Goal: Transaction & Acquisition: Book appointment/travel/reservation

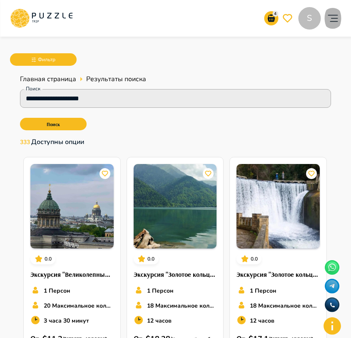
click at [327, 10] on icon "account of current user" at bounding box center [332, 18] width 17 height 17
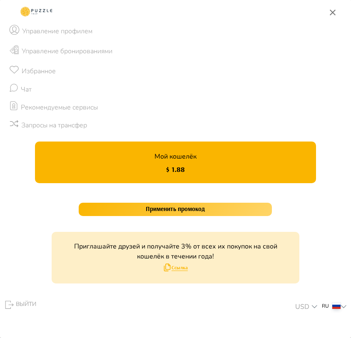
click at [42, 11] on rect at bounding box center [37, 11] width 38 height 17
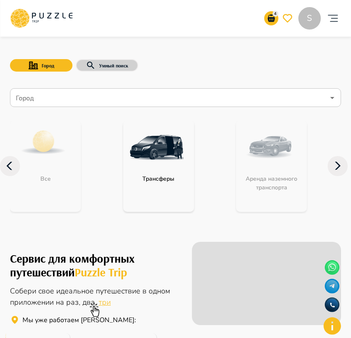
click at [96, 64] on button "Умный поиск" at bounding box center [107, 65] width 62 height 12
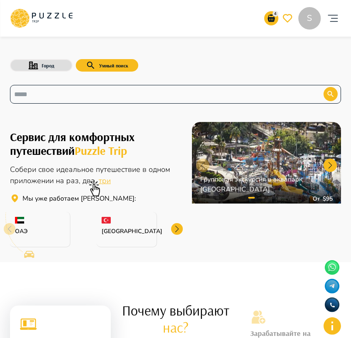
click at [90, 89] on input "text" at bounding box center [160, 94] width 292 height 10
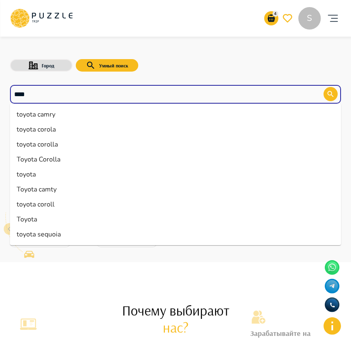
click at [52, 235] on li "toyota sequoia" at bounding box center [175, 234] width 331 height 15
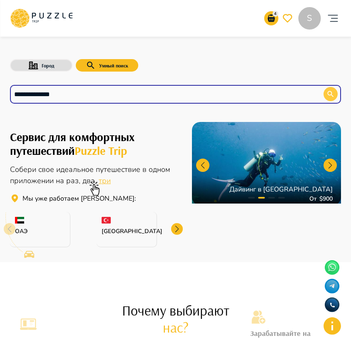
type input "**********"
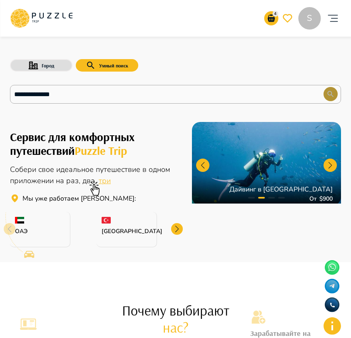
click at [325, 90] on button "button" at bounding box center [330, 94] width 14 height 14
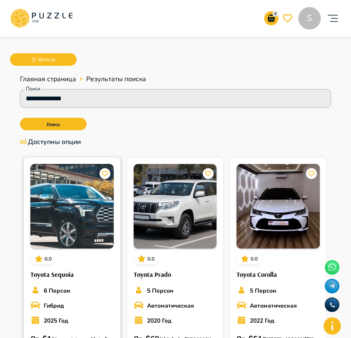
click at [94, 237] on img at bounding box center [71, 206] width 83 height 84
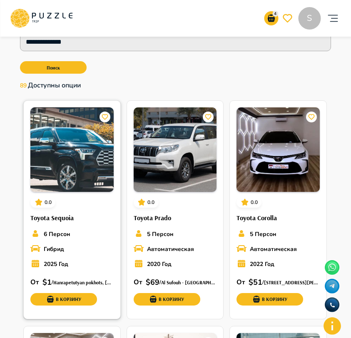
scroll to position [66, 0]
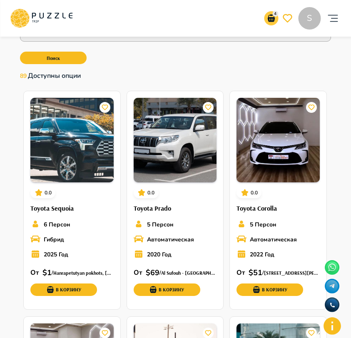
click at [272, 15] on p "4" at bounding box center [275, 14] width 6 height 6
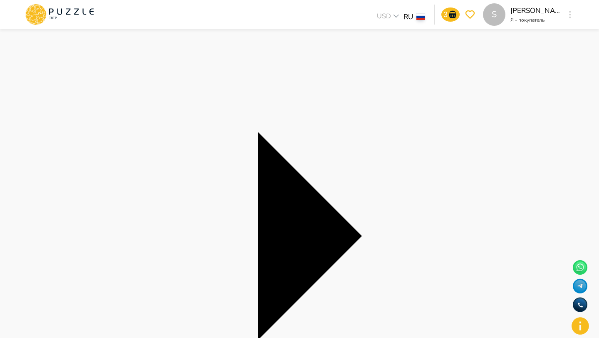
scroll to position [77, 0]
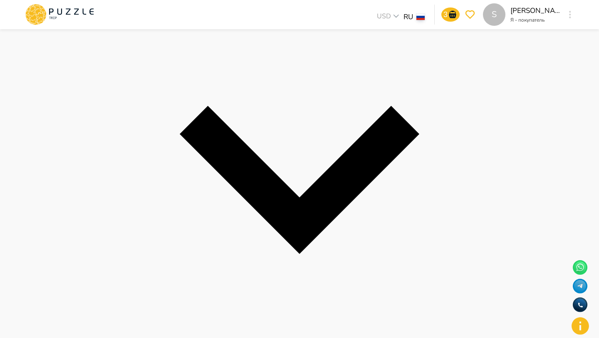
scroll to position [208, 0]
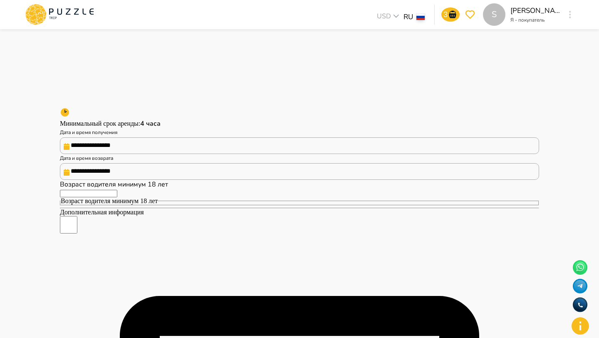
scroll to position [171, 0]
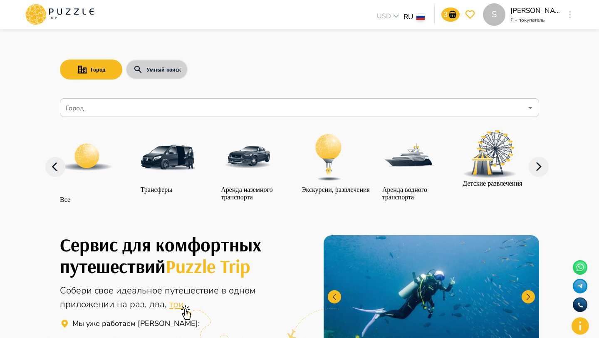
click at [145, 68] on button "Умный поиск" at bounding box center [157, 69] width 62 height 20
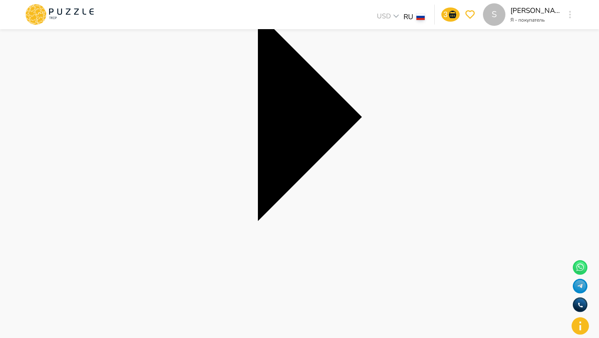
scroll to position [204, 0]
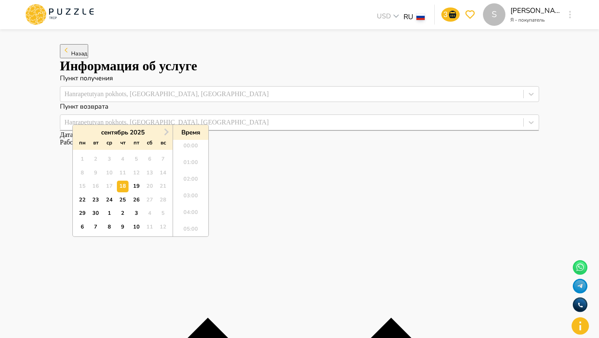
scroll to position [193, 0]
click at [99, 211] on div "30" at bounding box center [95, 213] width 11 height 11
type input "**********"
click at [187, 153] on li "12:00" at bounding box center [190, 154] width 35 height 17
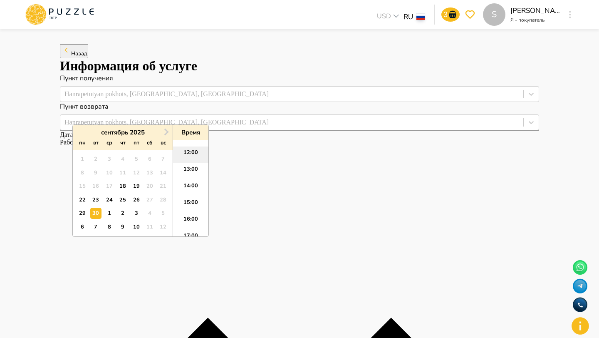
type input "**********"
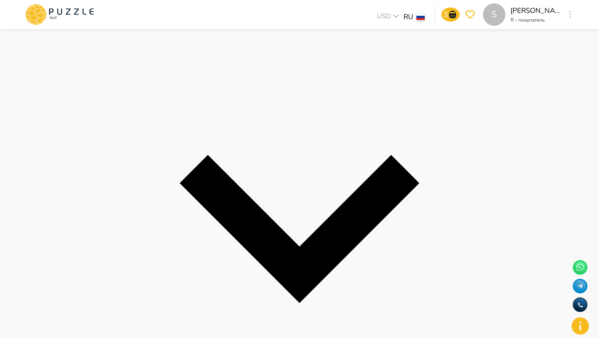
scroll to position [224, 0]
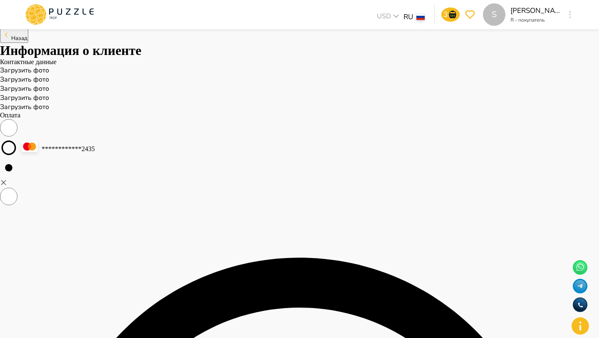
scroll to position [0, 0]
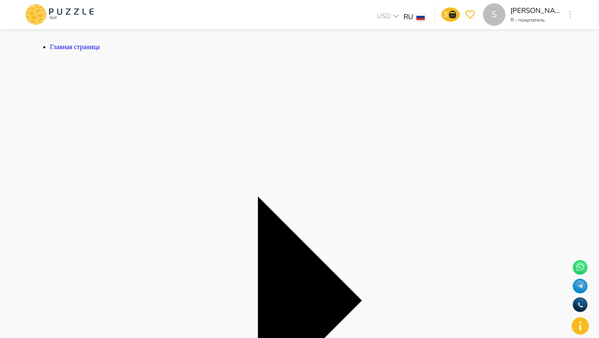
scroll to position [285, 0]
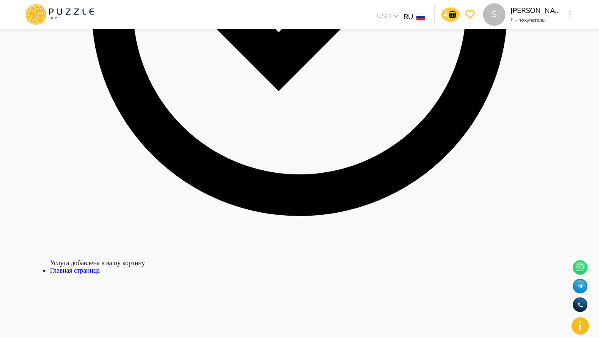
click at [456, 16] on icon "go-to-basket-submit-button" at bounding box center [453, 15] width 10 height 10
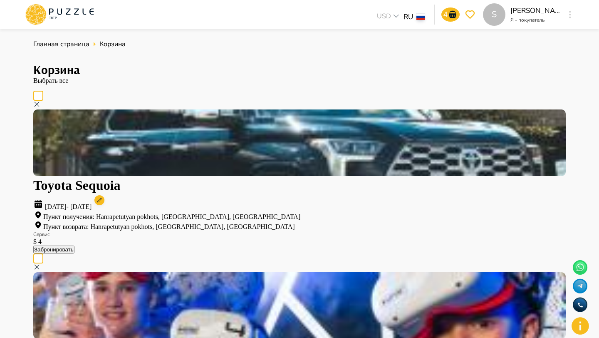
click at [74, 245] on button "Забронировать" at bounding box center [53, 249] width 41 height 8
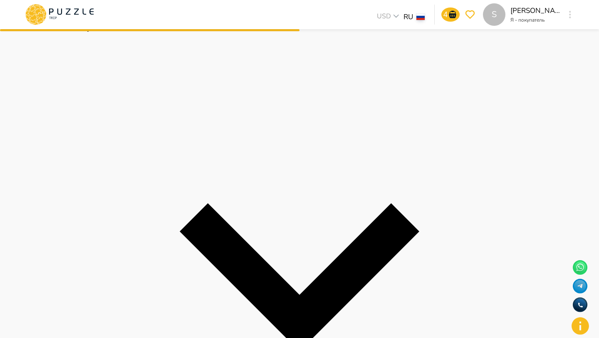
scroll to position [176, 0]
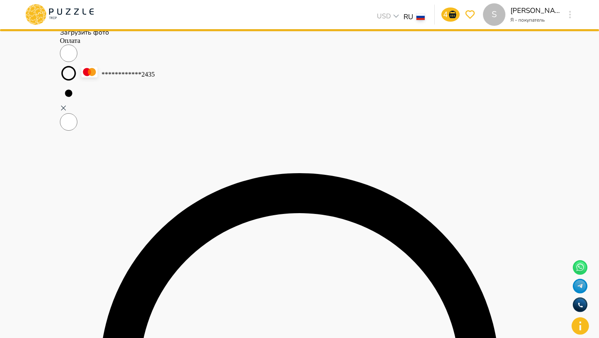
scroll to position [0, 0]
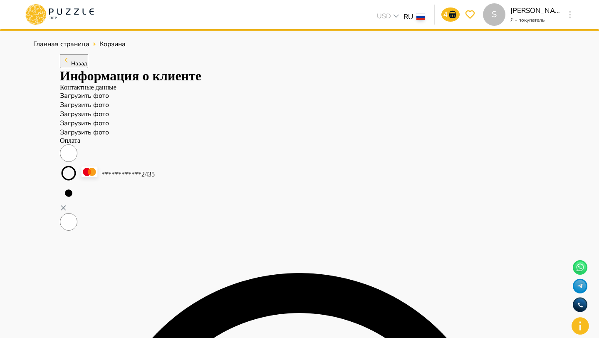
click at [70, 10] on icon at bounding box center [59, 15] width 71 height 22
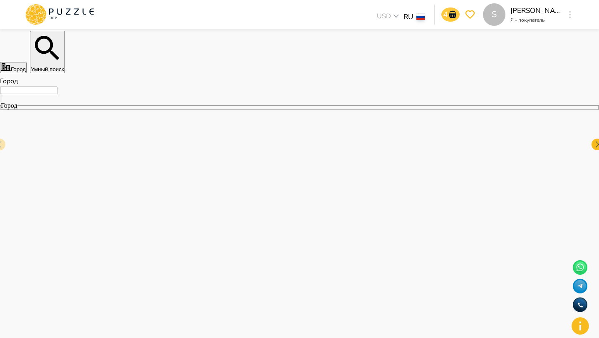
click at [453, 12] on icon "go-to-basket-submit-button" at bounding box center [453, 15] width 10 height 10
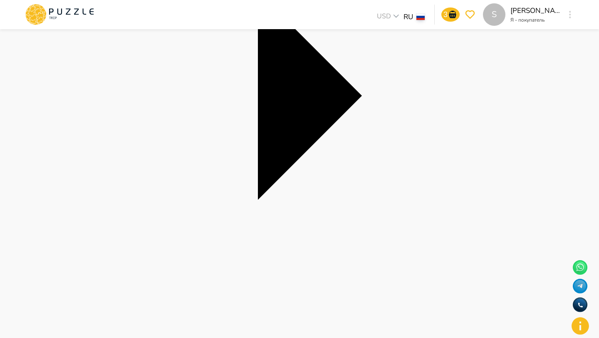
scroll to position [222, 0]
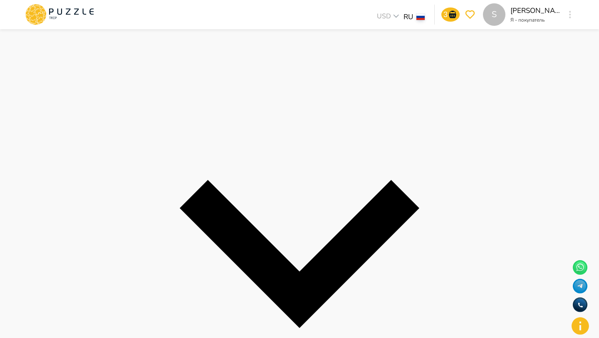
scroll to position [258, 0]
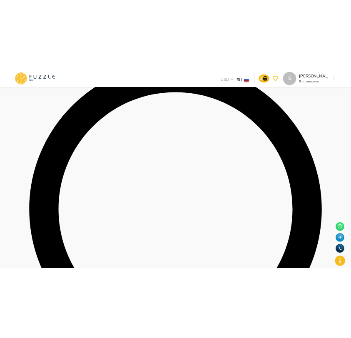
scroll to position [260, 0]
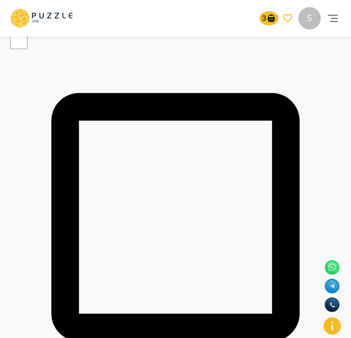
scroll to position [557, 0]
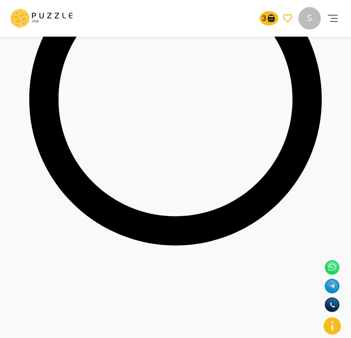
scroll to position [310, 0]
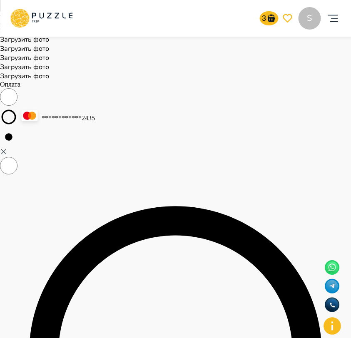
scroll to position [0, 0]
